Goal: Transaction & Acquisition: Purchase product/service

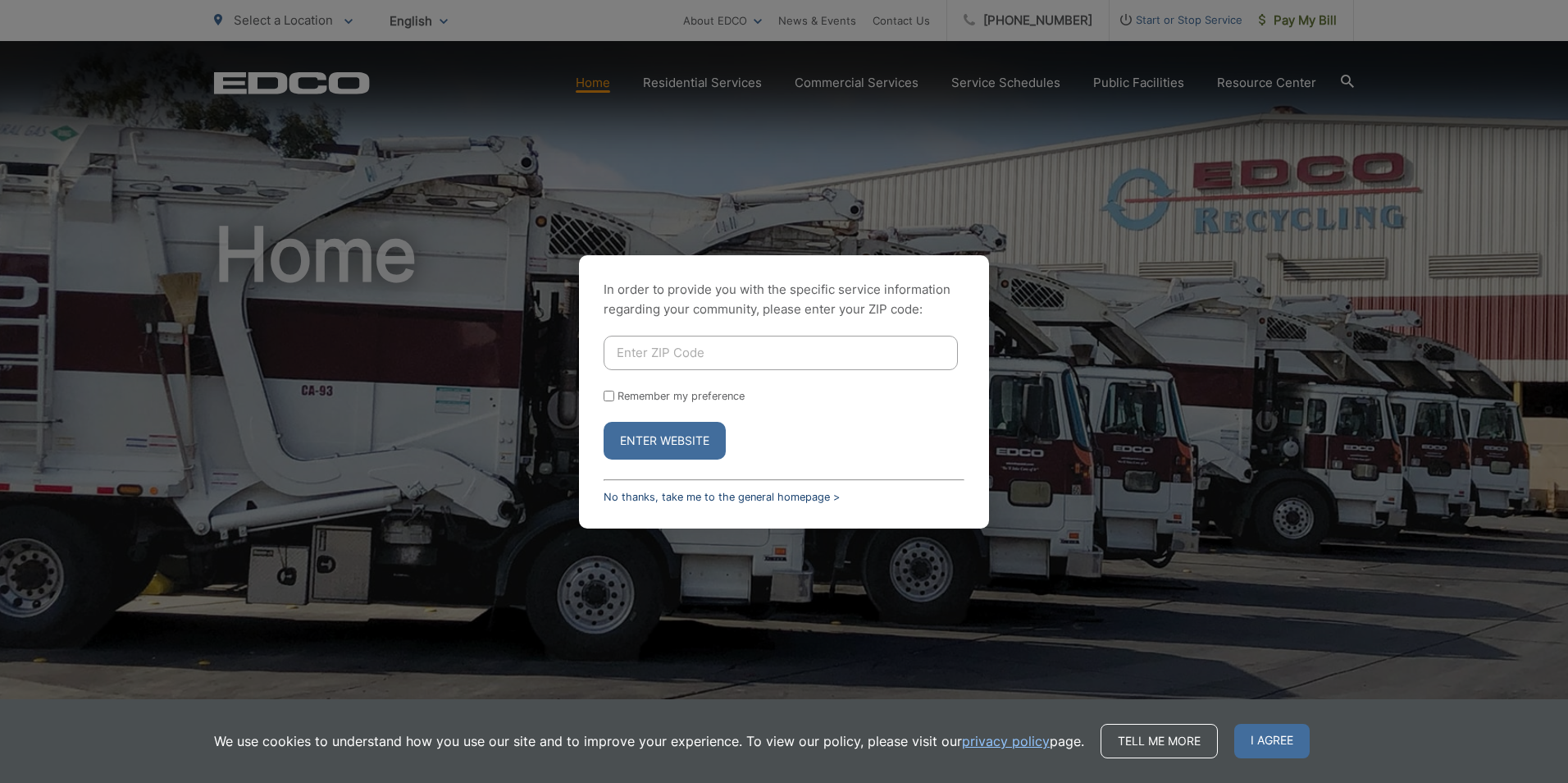
drag, startPoint x: 675, startPoint y: 485, endPoint x: 674, endPoint y: 494, distance: 9.1
click at [674, 493] on div "In order to provide you with the specific service information regarding your co…" at bounding box center [784, 392] width 410 height 274
click at [674, 494] on link "No thanks, take me to the general homepage >" at bounding box center [722, 497] width 236 height 13
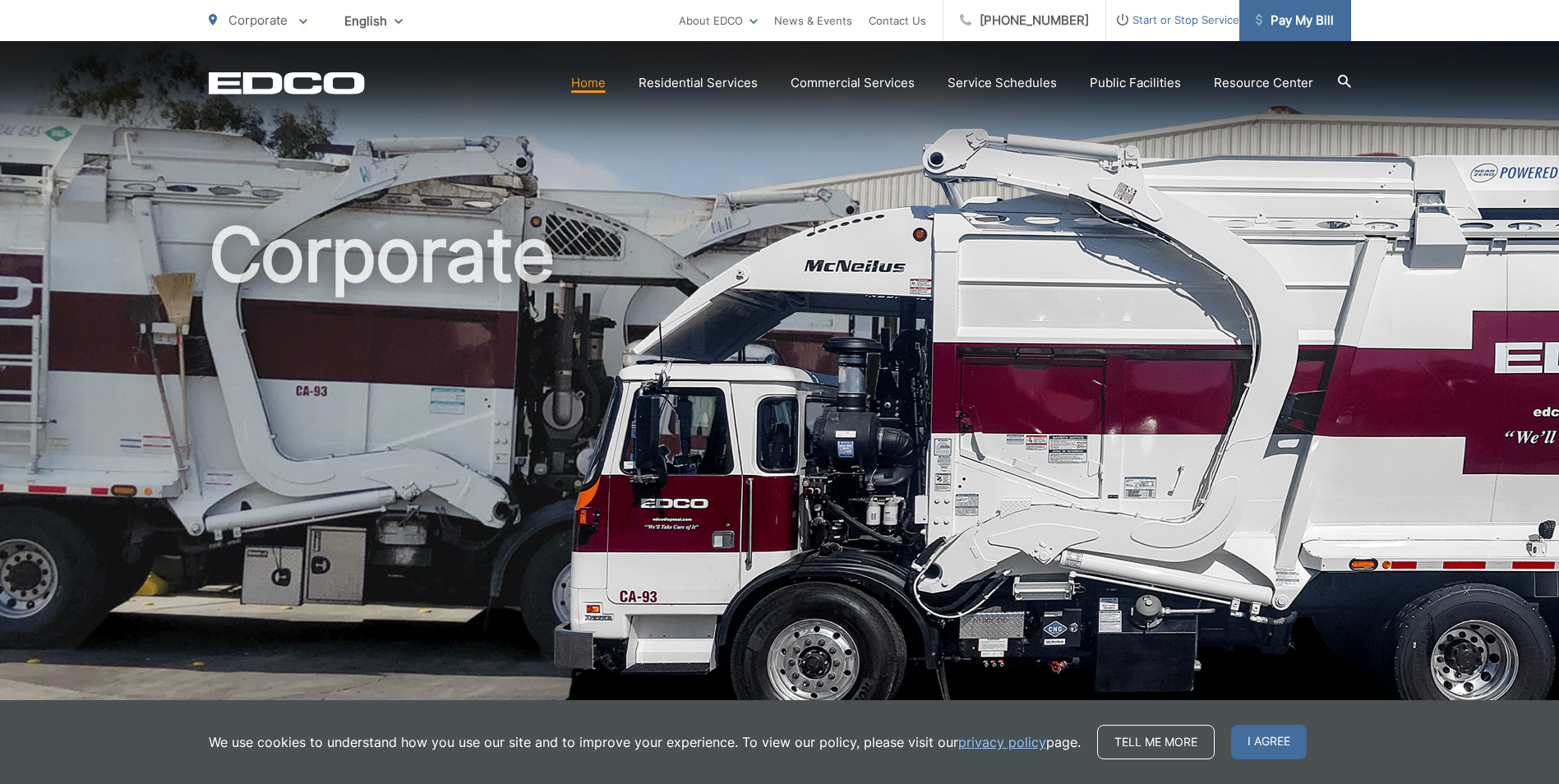
click at [1288, 15] on span "Pay My Bill" at bounding box center [1295, 20] width 78 height 19
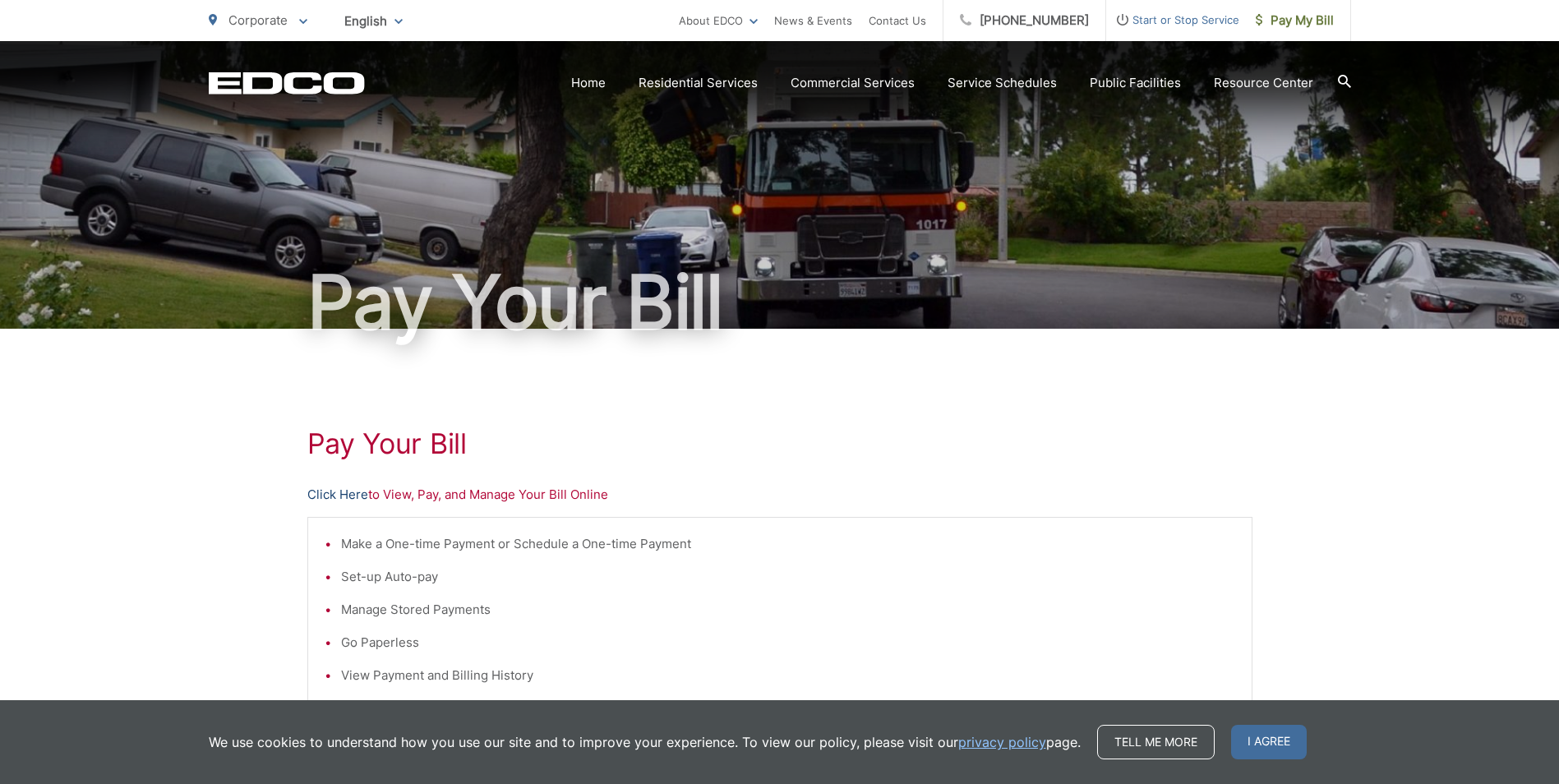
click at [340, 492] on link "Click Here" at bounding box center [337, 495] width 61 height 19
